Goal: Check status: Check status

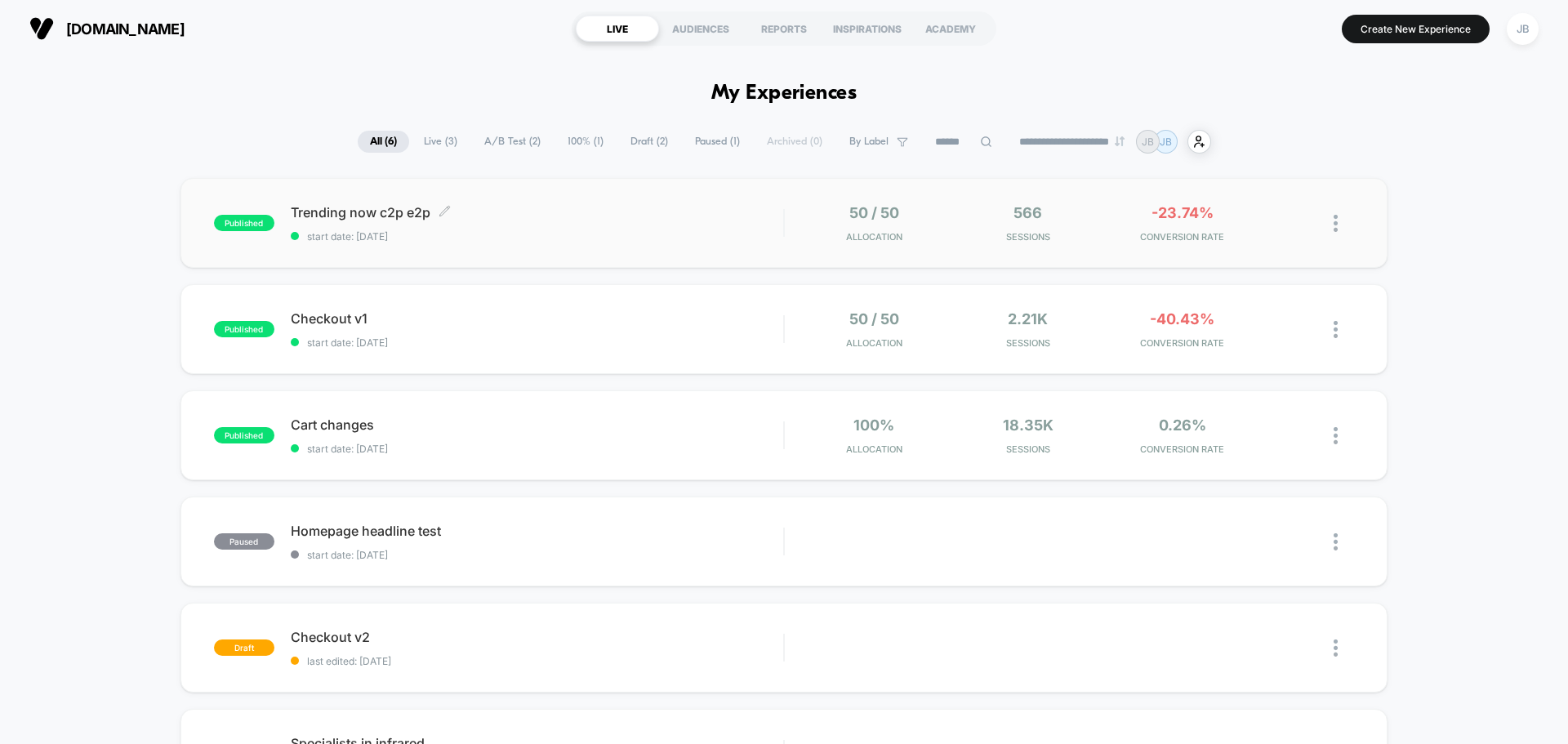
click at [594, 232] on span "start date: [DATE]" at bounding box center [537, 237] width 492 height 12
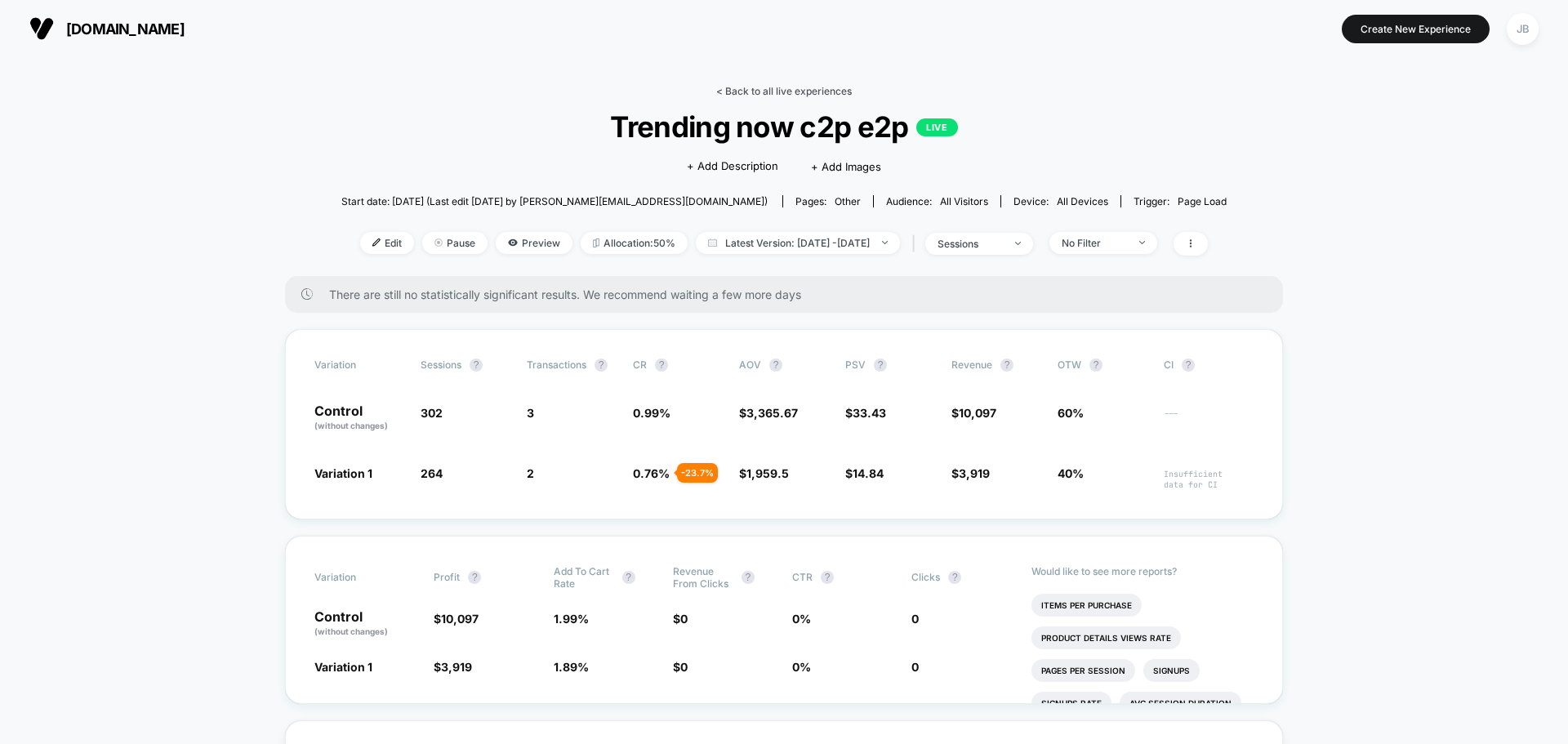
click at [739, 90] on link "< Back to all live experiences" at bounding box center [783, 91] width 135 height 12
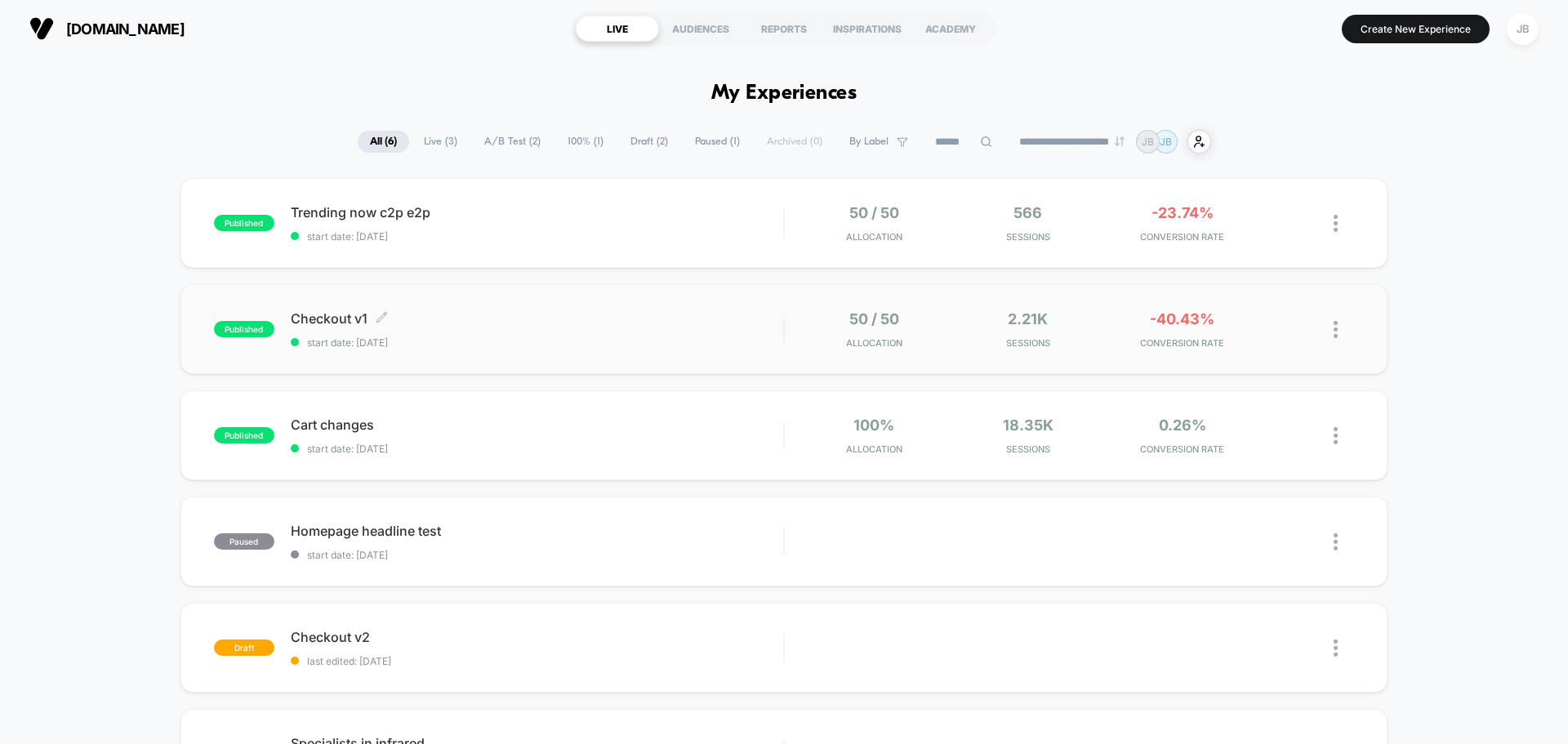
click at [646, 321] on span "Checkout v1 Click to edit experience details" at bounding box center [537, 319] width 492 height 16
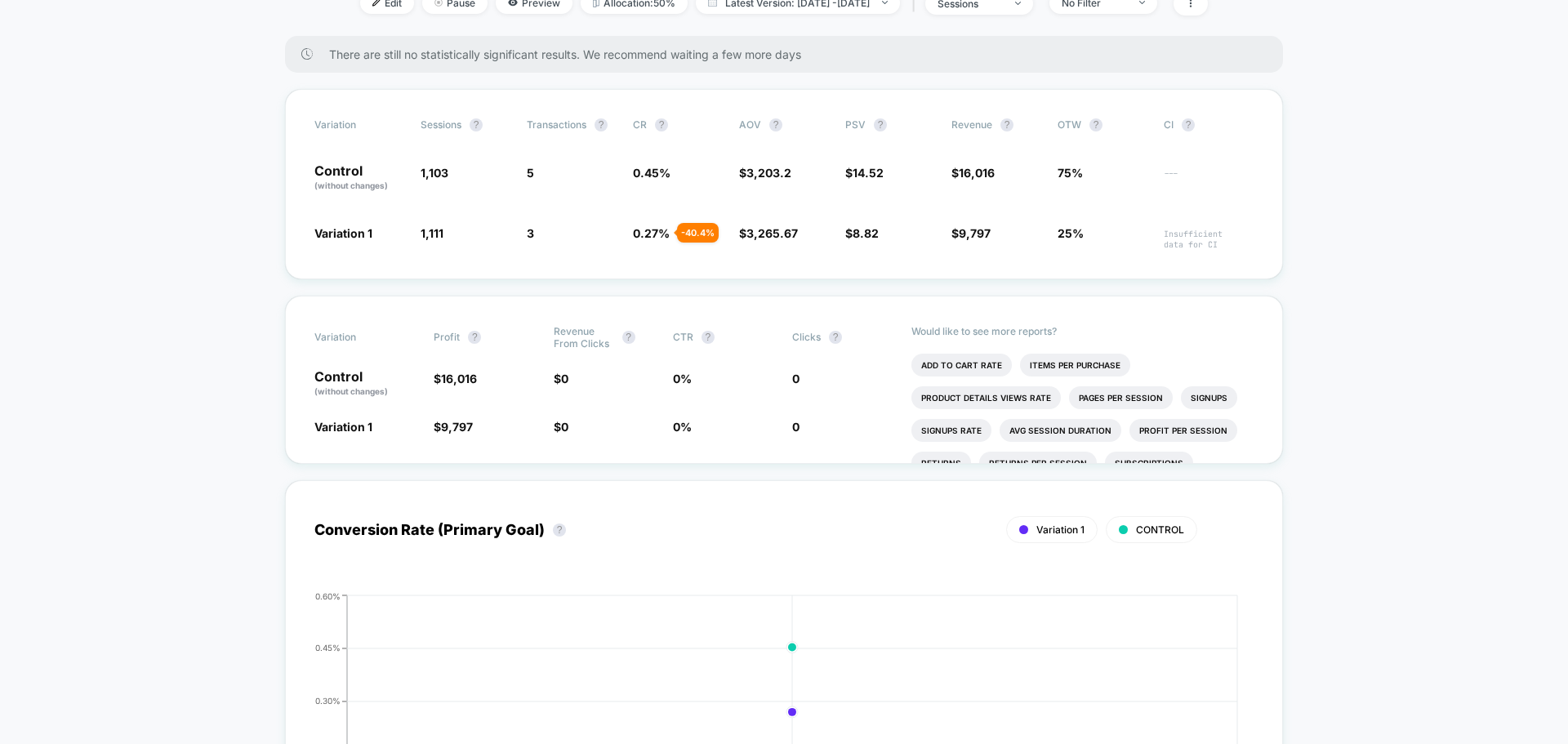
scroll to position [164, 0]
